Goal: Obtain resource: Obtain resource

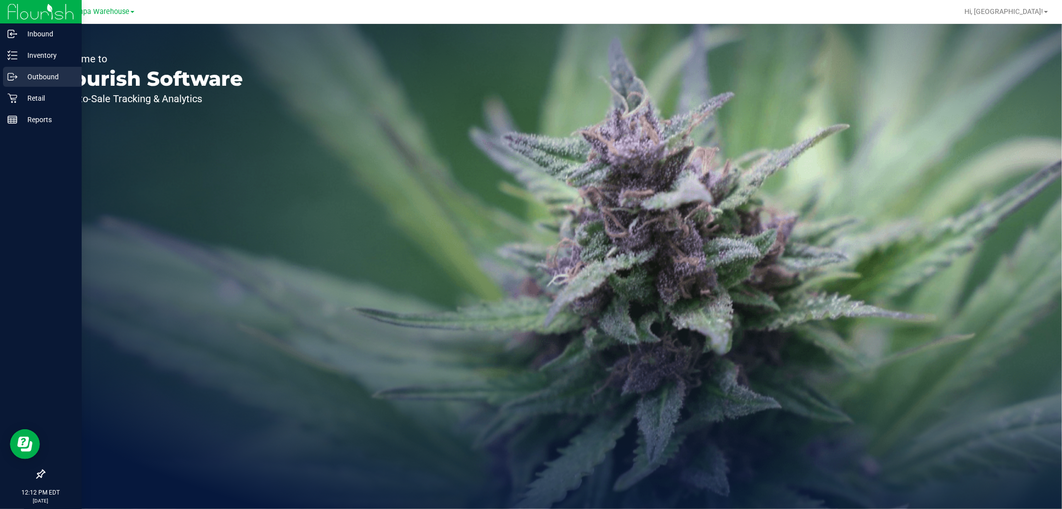
click at [15, 80] on icon at bounding box center [12, 77] width 10 height 10
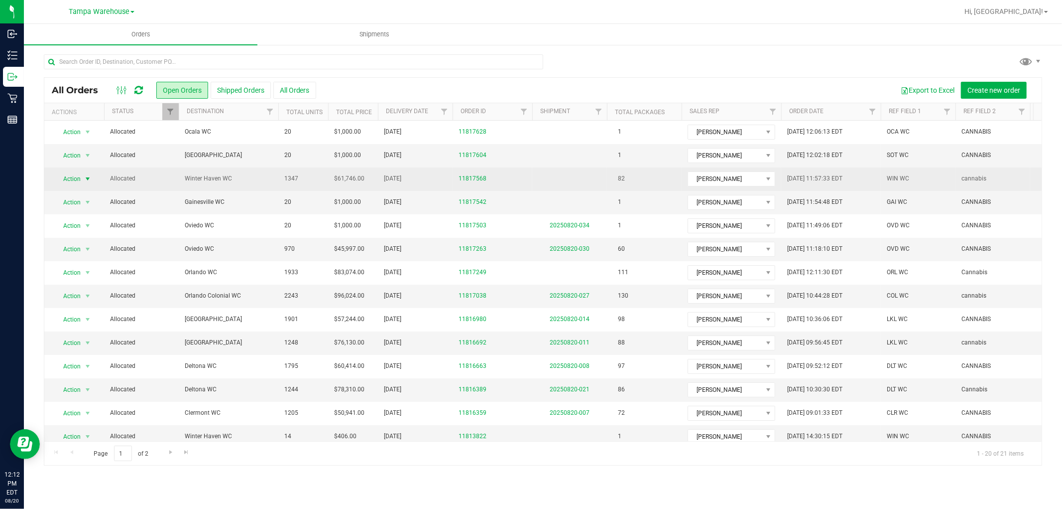
click at [82, 178] on span "select" at bounding box center [88, 179] width 12 height 14
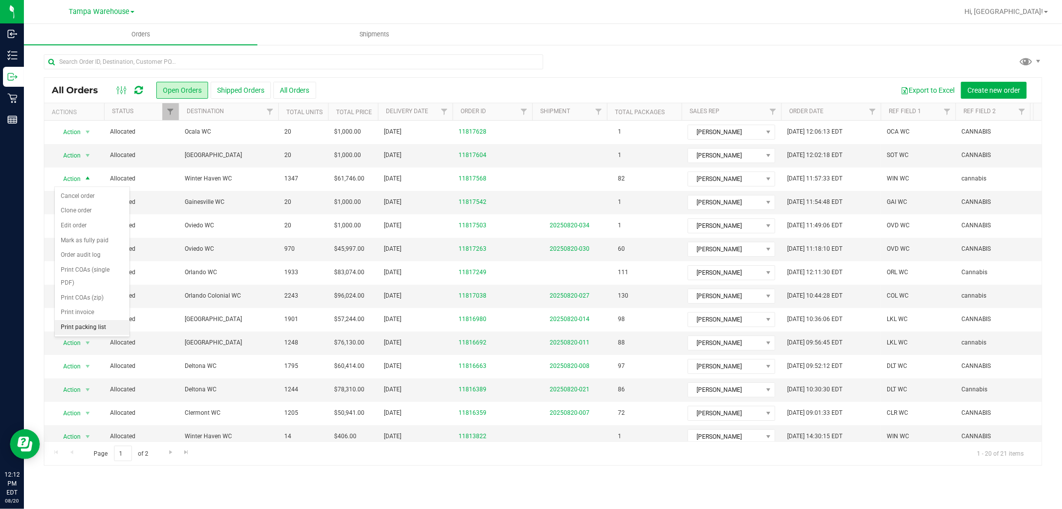
click at [92, 325] on li "Print packing list" at bounding box center [92, 327] width 75 height 15
